Goal: Transaction & Acquisition: Purchase product/service

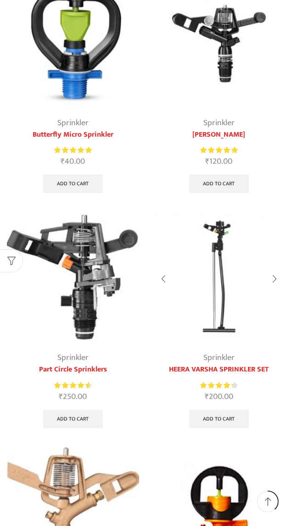
scroll to position [134, 0]
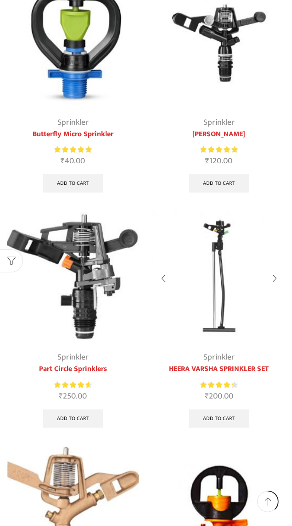
click at [222, 302] on img at bounding box center [219, 278] width 132 height 132
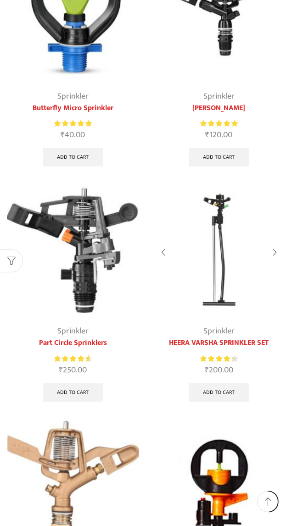
scroll to position [179, 0]
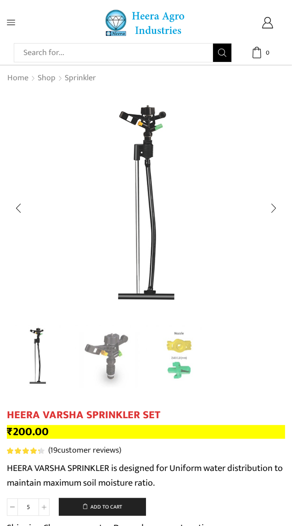
click at [109, 352] on img "2 / 3" at bounding box center [108, 357] width 66 height 66
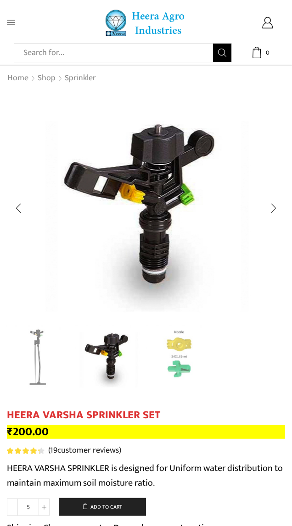
click at [177, 359] on img "3 / 3" at bounding box center [179, 357] width 66 height 66
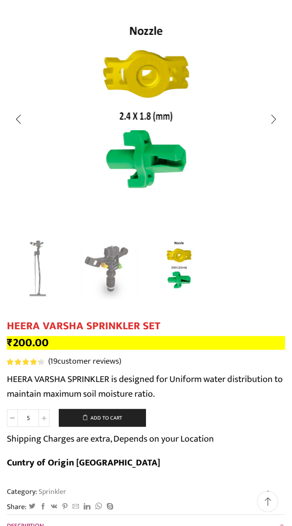
scroll to position [91, 0]
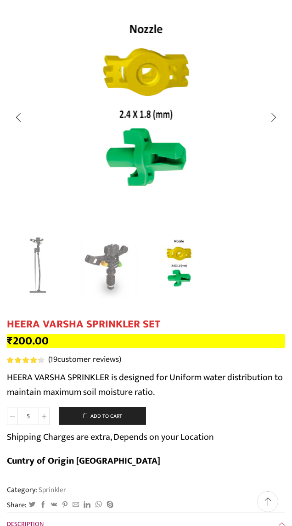
click at [33, 261] on img "1 / 3" at bounding box center [38, 266] width 66 height 66
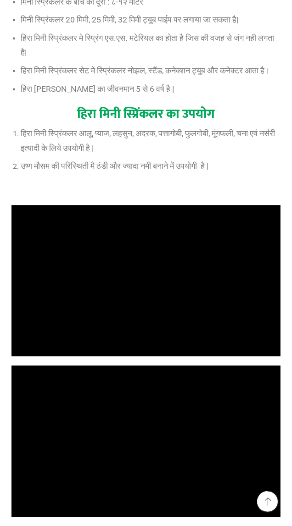
scroll to position [4952, 0]
